Goal: Task Accomplishment & Management: Use online tool/utility

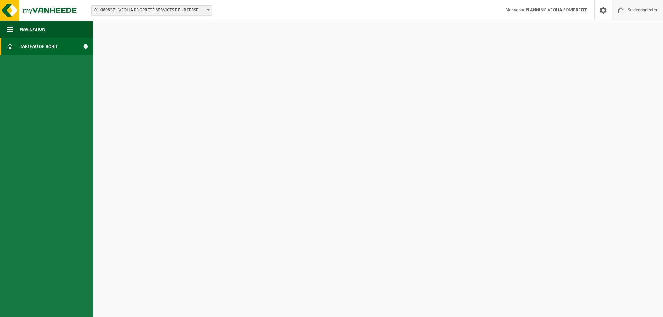
click at [622, 9] on span at bounding box center [621, 10] width 10 height 20
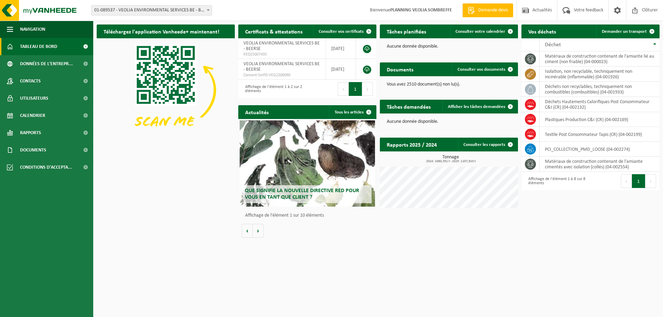
click at [140, 10] on span "01-089537 - VEOLIA ENVIRONMENTAL SERVICES BE - BEERSE" at bounding box center [152, 11] width 120 height 10
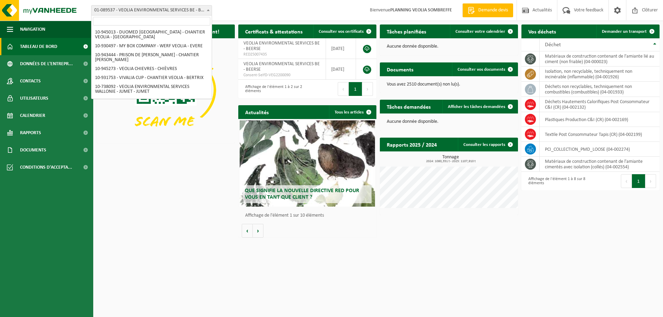
scroll to position [483, 0]
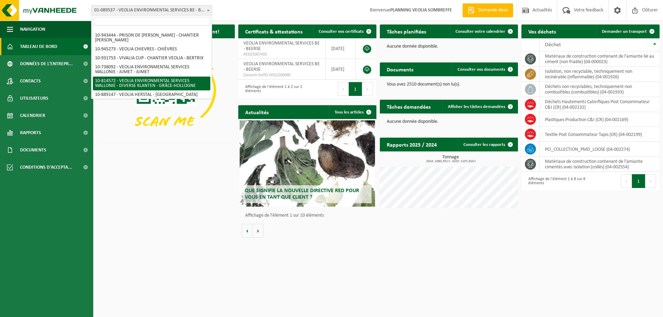
select select "37628"
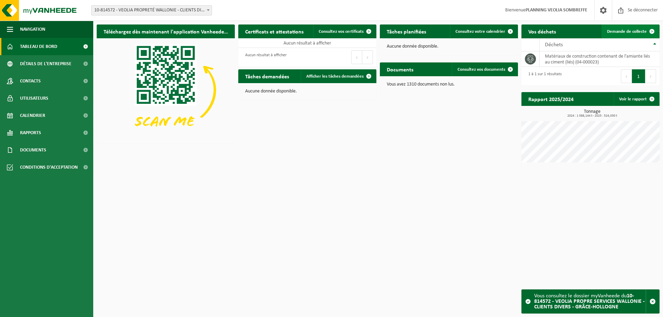
click at [628, 31] on font "Demande de collecte" at bounding box center [627, 31] width 40 height 4
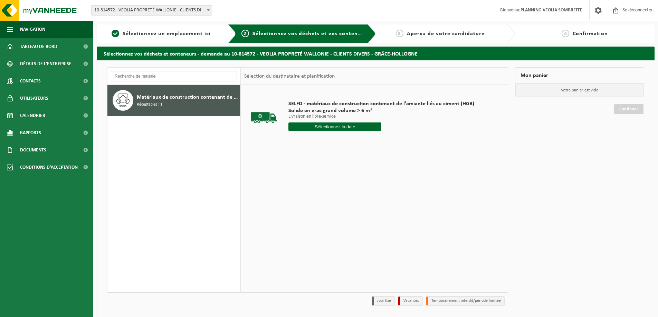
click at [317, 127] on input "text" at bounding box center [334, 127] width 93 height 9
click at [307, 217] on font "26" at bounding box center [308, 217] width 6 height 6
type input "Van 2025-08-26"
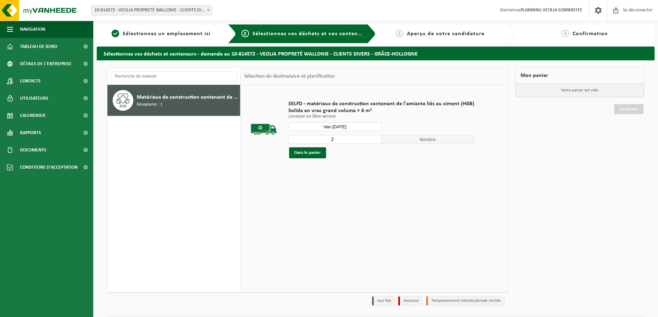
type input "2"
click at [373, 138] on input "2" at bounding box center [334, 139] width 93 height 9
click at [313, 155] on button "Dans le panier" at bounding box center [307, 152] width 37 height 11
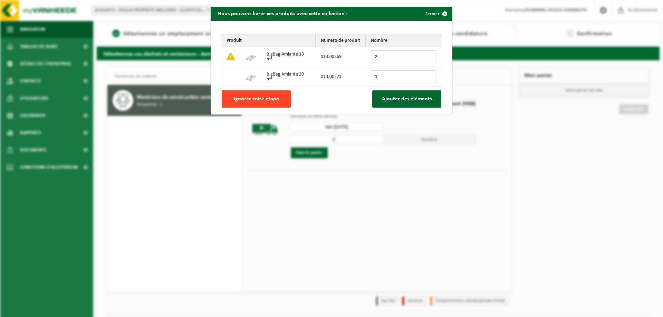
click at [262, 101] on font "Ignorer cette étape" at bounding box center [256, 99] width 45 height 6
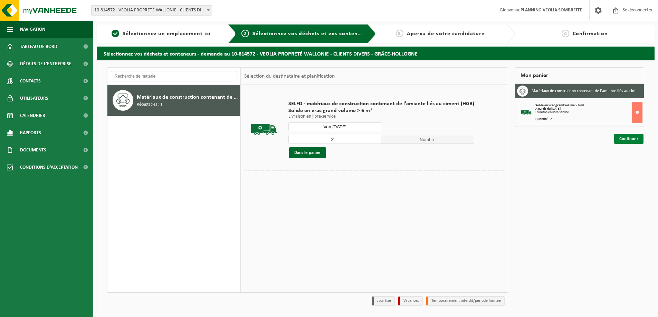
click at [628, 138] on font "Continuer" at bounding box center [628, 139] width 19 height 4
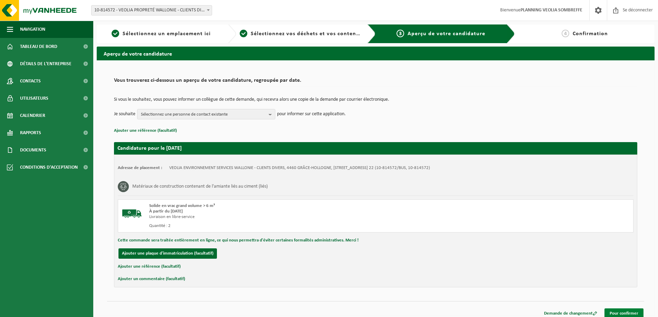
click at [618, 311] on font "Pour confirmer" at bounding box center [623, 313] width 29 height 4
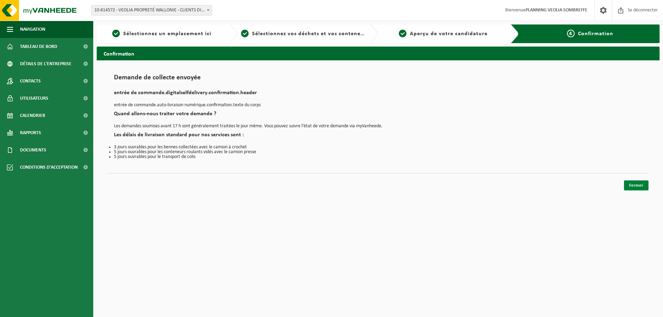
click at [640, 184] on font "Fermer" at bounding box center [636, 185] width 14 height 4
